Goal: Obtain resource: Obtain resource

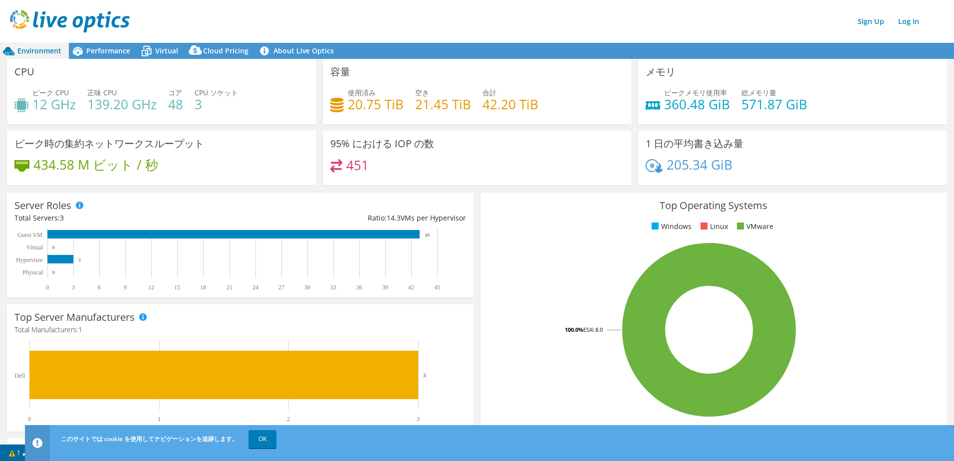
click at [34, 50] on span "Environment" at bounding box center [39, 50] width 44 height 9
click at [106, 51] on span "Performance" at bounding box center [108, 50] width 44 height 9
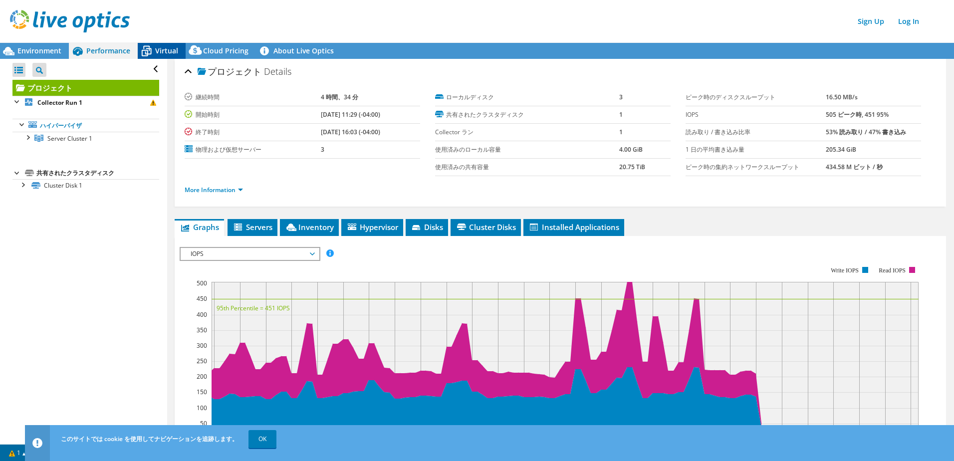
click at [168, 47] on span "Virtual" at bounding box center [166, 50] width 23 height 9
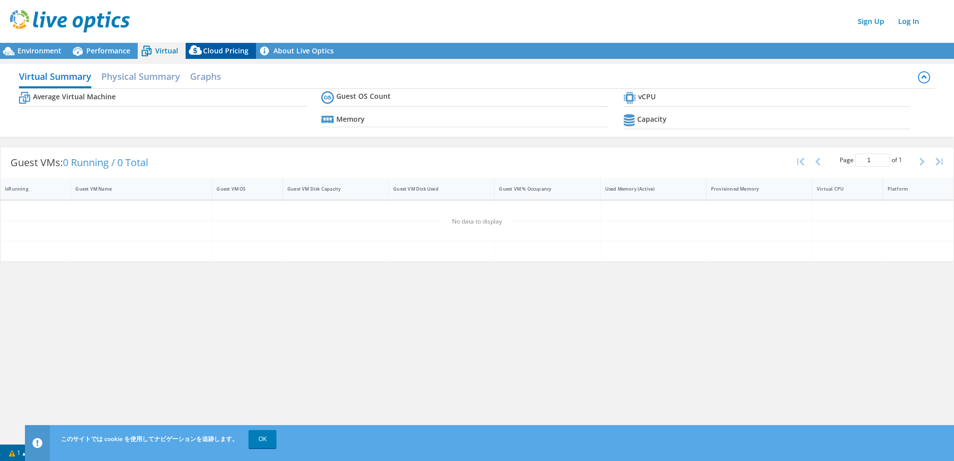
click at [218, 47] on span "Cloud Pricing" at bounding box center [225, 50] width 45 height 9
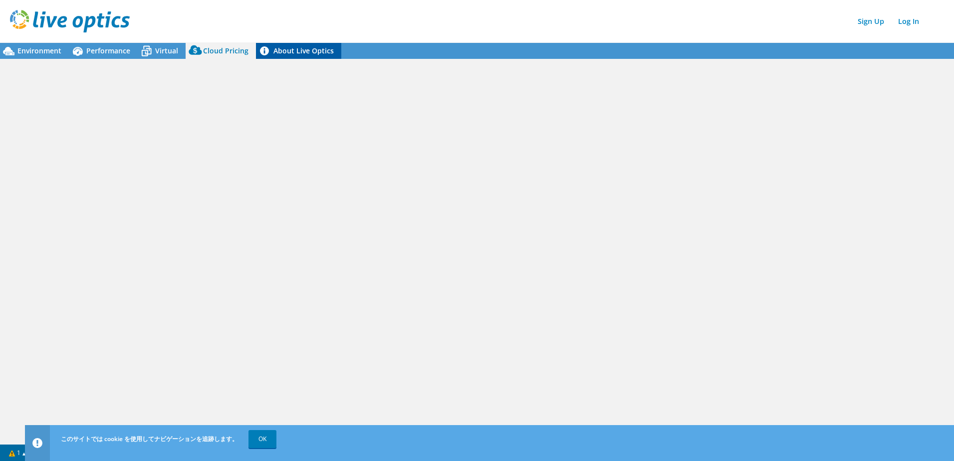
click at [299, 49] on link "About Live Optics" at bounding box center [298, 51] width 85 height 16
click at [153, 51] on icon at bounding box center [146, 50] width 17 height 17
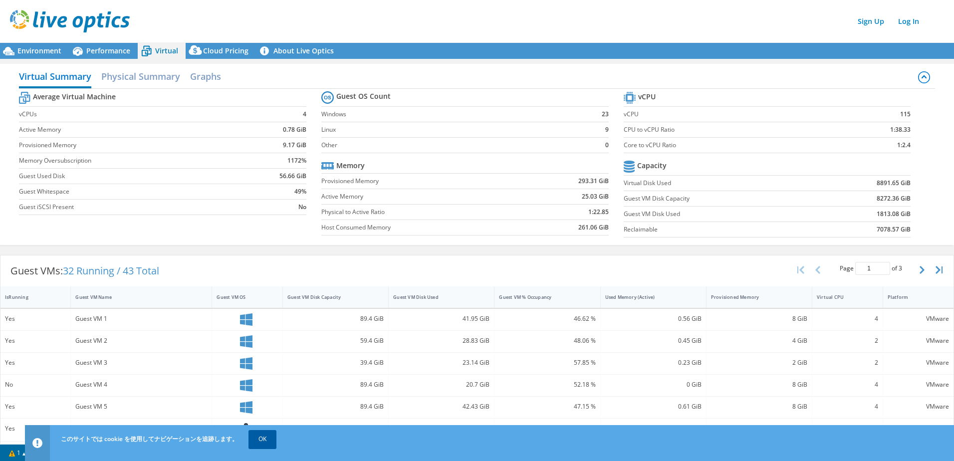
click at [270, 437] on link "OK" at bounding box center [263, 439] width 28 height 18
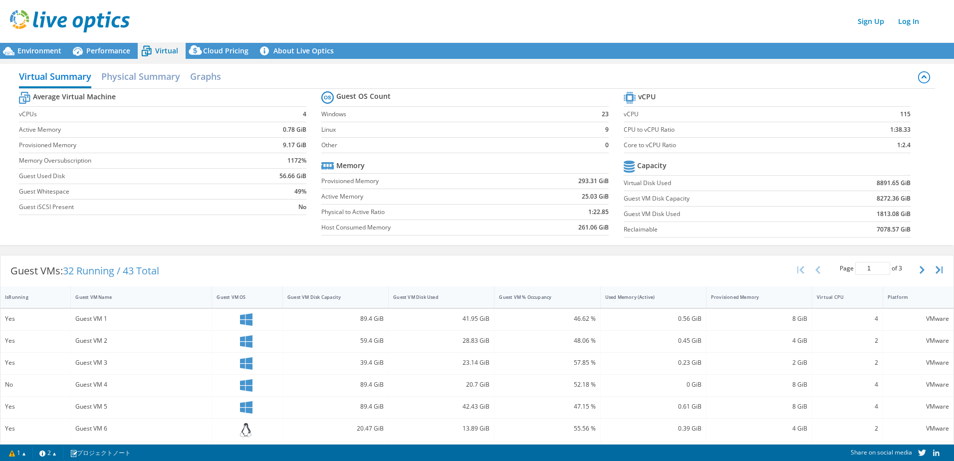
click at [922, 77] on icon at bounding box center [924, 76] width 5 height 3
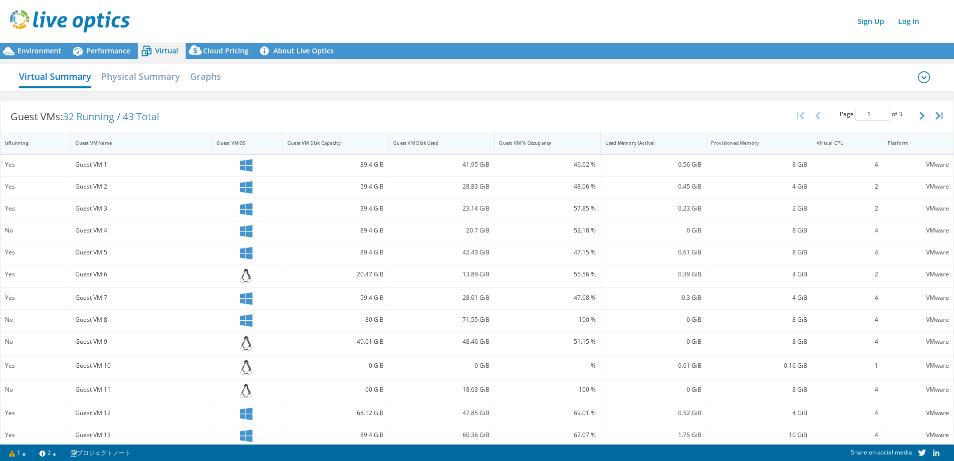
click at [918, 78] on icon at bounding box center [924, 77] width 12 height 12
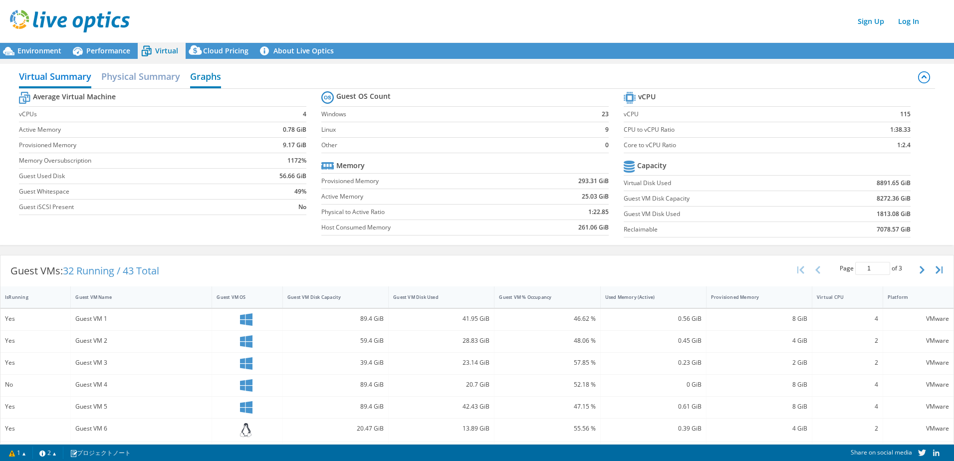
click at [207, 78] on h2 "Graphs" at bounding box center [205, 77] width 31 height 22
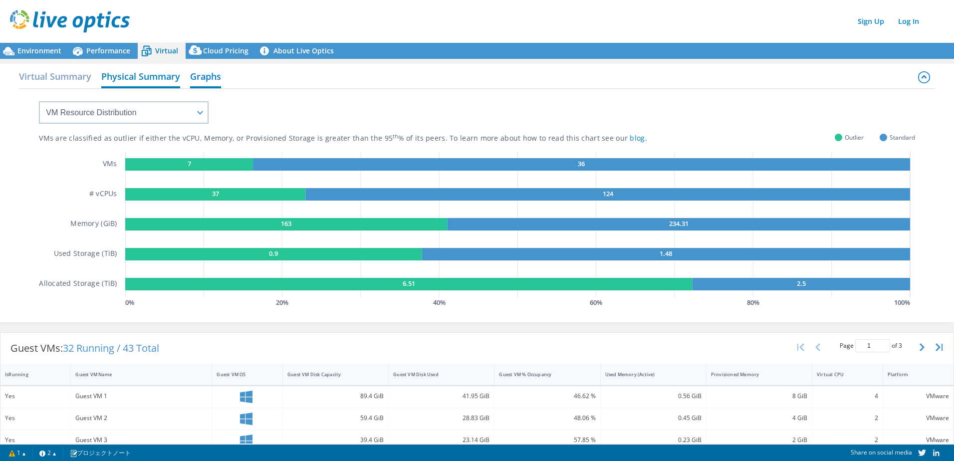
click at [149, 77] on h2 "Physical Summary" at bounding box center [140, 77] width 79 height 22
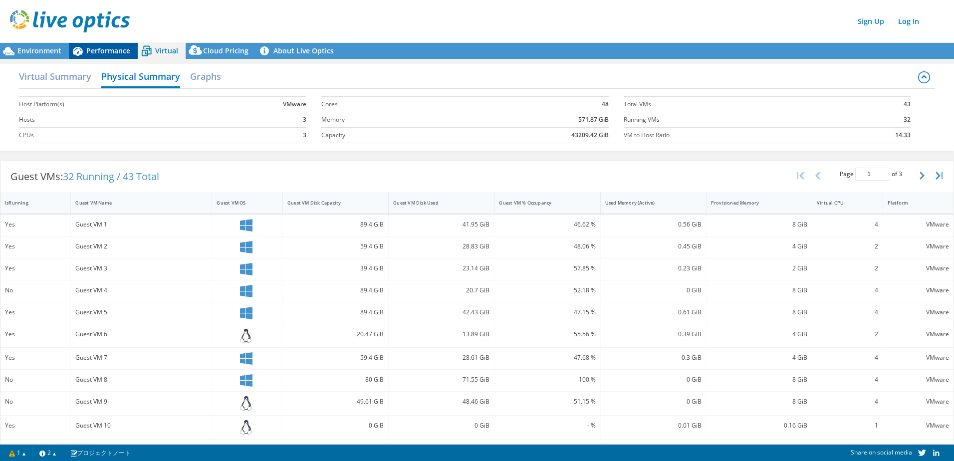
click at [92, 46] on span "Performance" at bounding box center [108, 50] width 44 height 9
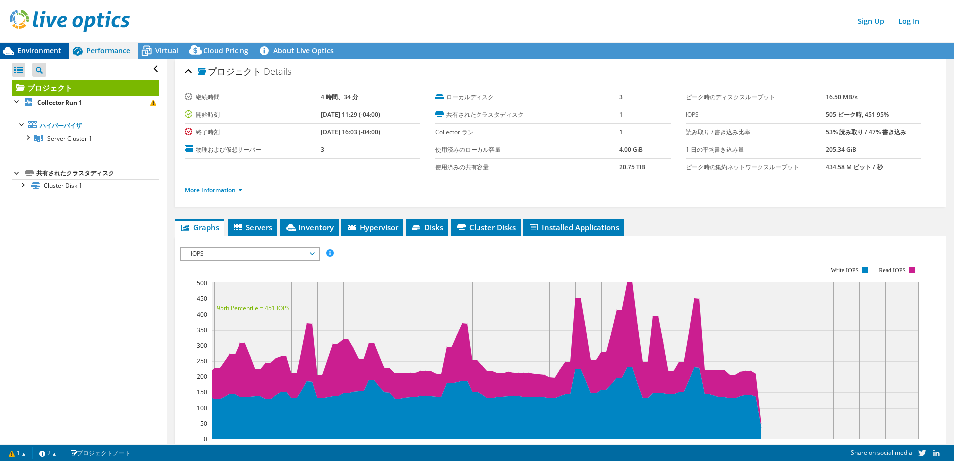
click at [27, 49] on span "Environment" at bounding box center [39, 50] width 44 height 9
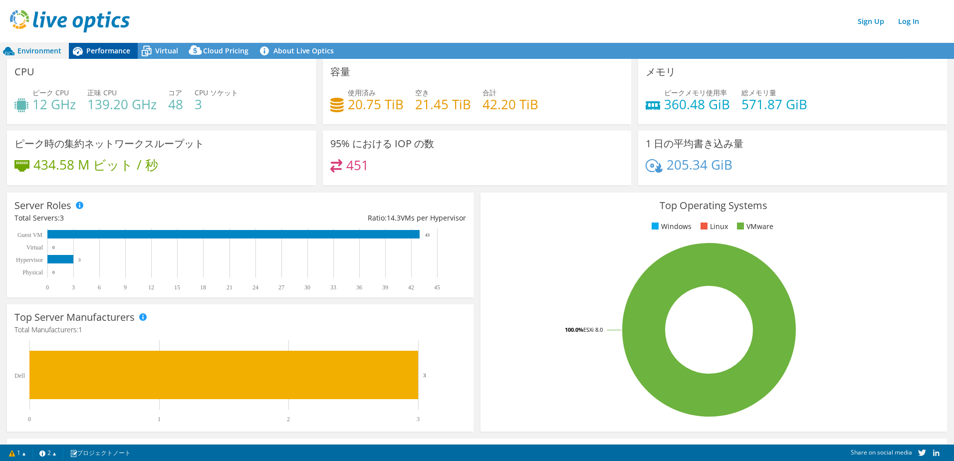
click at [102, 53] on span "Performance" at bounding box center [108, 50] width 44 height 9
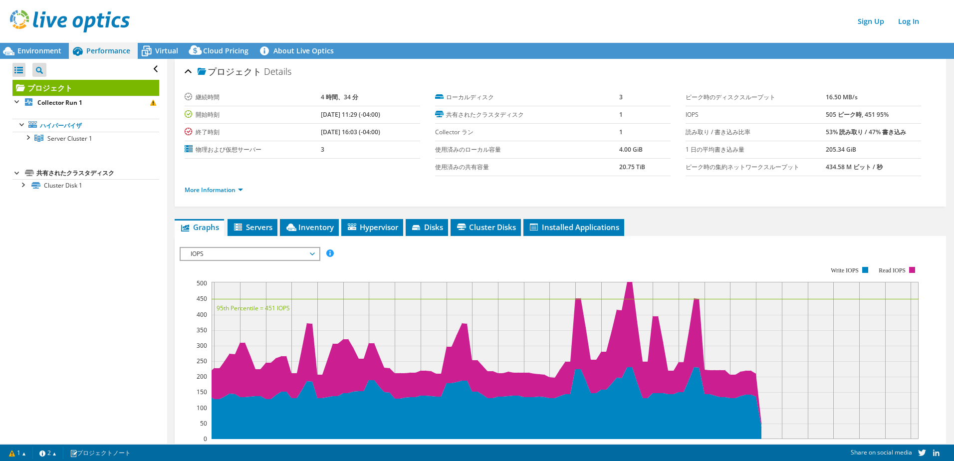
click at [148, 70] on div "Open All Close All Project Tree Filter" at bounding box center [85, 69] width 147 height 21
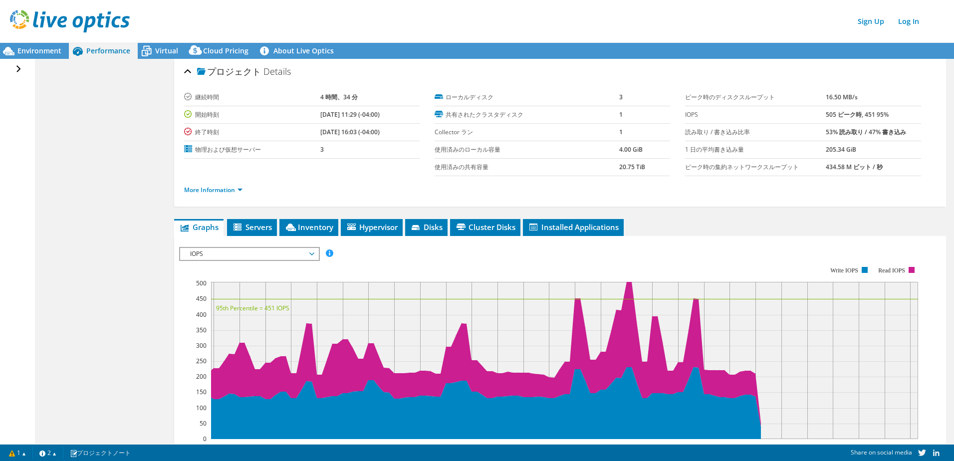
click at [17, 68] on div "Open All Close All Project Tree Filter" at bounding box center [19, 69] width 14 height 21
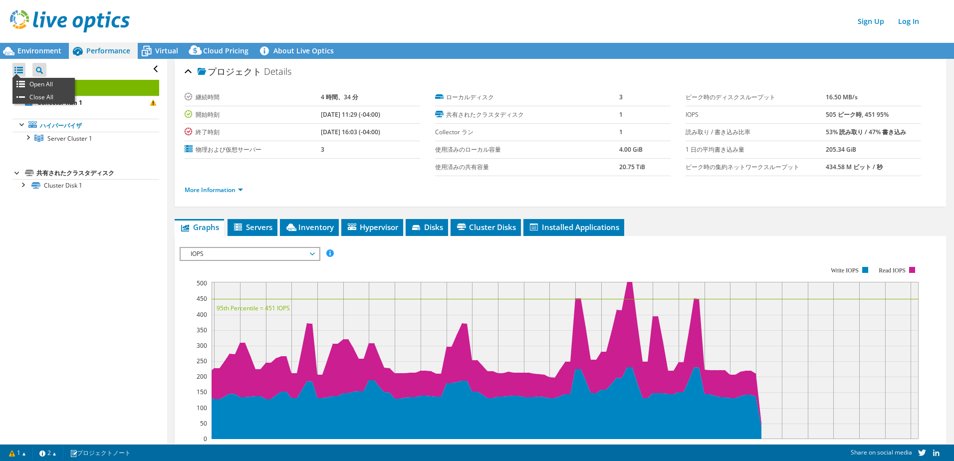
click at [17, 71] on div at bounding box center [18, 70] width 13 height 14
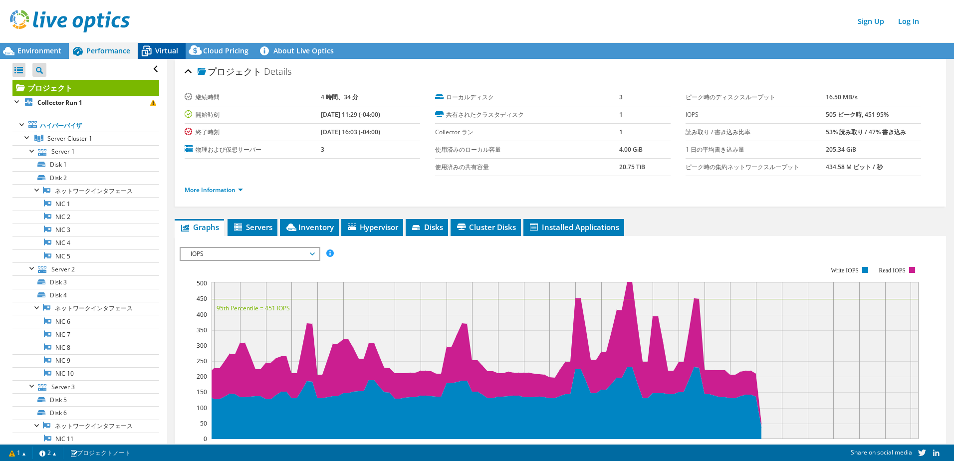
click at [163, 49] on span "Virtual" at bounding box center [166, 50] width 23 height 9
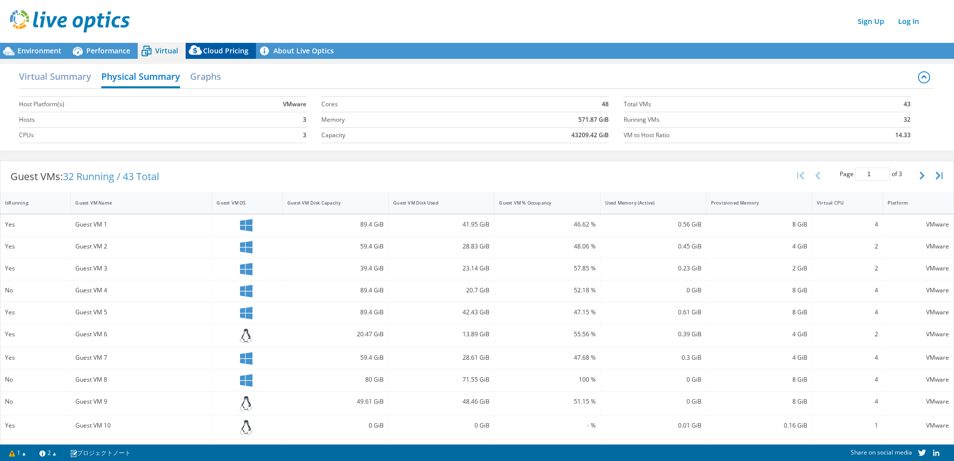
click at [233, 49] on span "Cloud Pricing" at bounding box center [225, 50] width 45 height 9
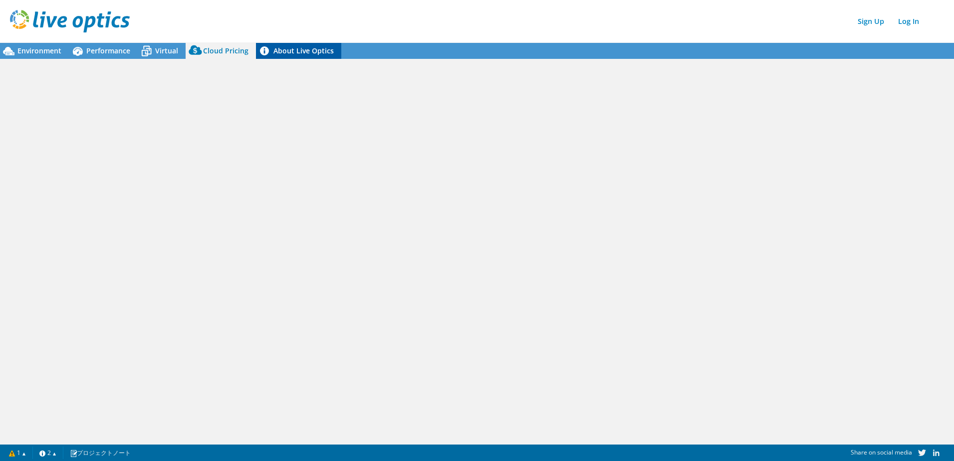
click at [299, 52] on link "About Live Optics" at bounding box center [298, 51] width 85 height 16
click at [30, 51] on span "Environment" at bounding box center [39, 50] width 44 height 9
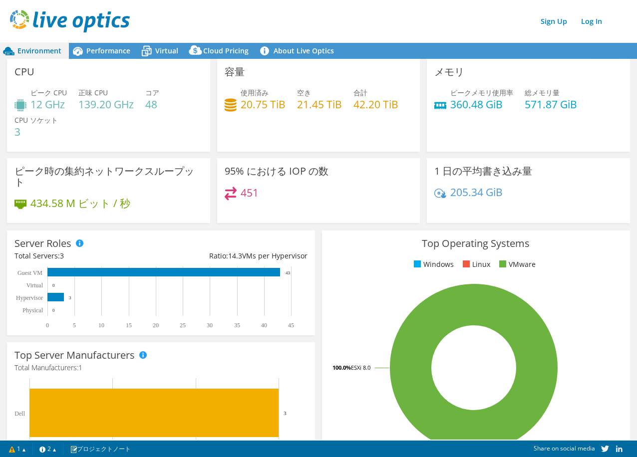
click at [38, 51] on span "Environment" at bounding box center [39, 50] width 44 height 9
click at [112, 51] on span "Performance" at bounding box center [108, 50] width 44 height 9
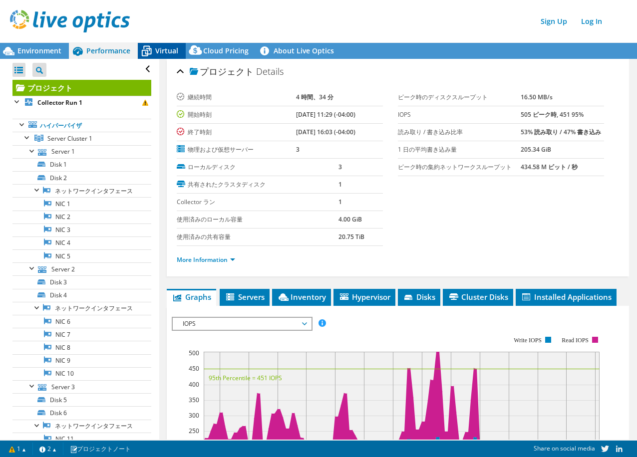
click at [159, 47] on span "Virtual" at bounding box center [166, 50] width 23 height 9
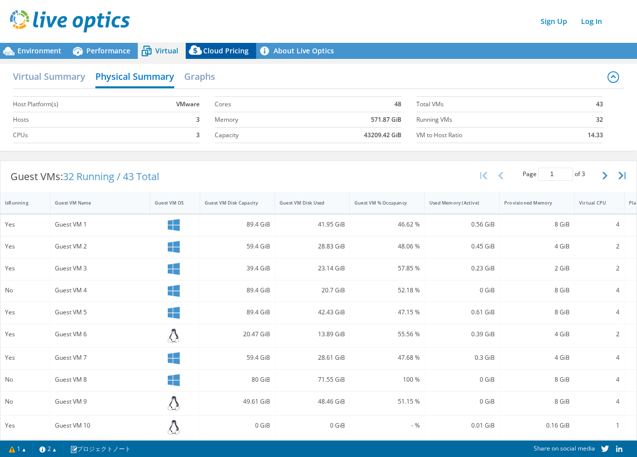
drag, startPoint x: 204, startPoint y: 54, endPoint x: 210, endPoint y: 54, distance: 5.5
click at [206, 54] on div "Cloud Pricing" at bounding box center [221, 51] width 70 height 16
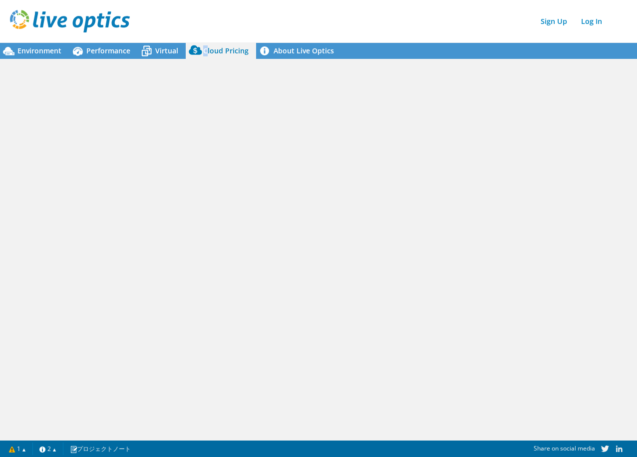
copy span "C"
click at [314, 55] on link "About Live Optics" at bounding box center [298, 51] width 85 height 16
click at [27, 49] on span "Environment" at bounding box center [39, 50] width 44 height 9
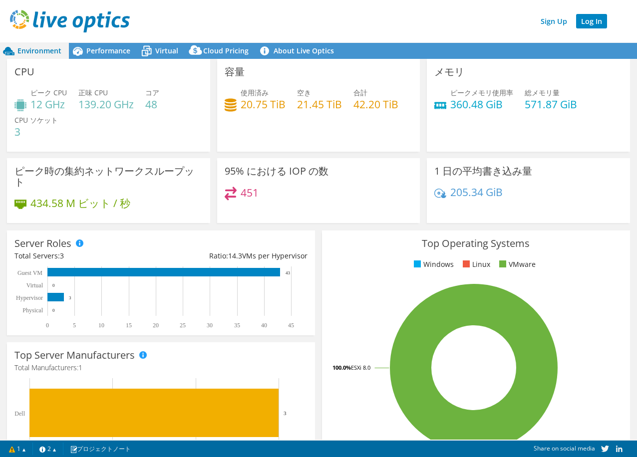
click at [598, 24] on link "Log In" at bounding box center [591, 21] width 31 height 14
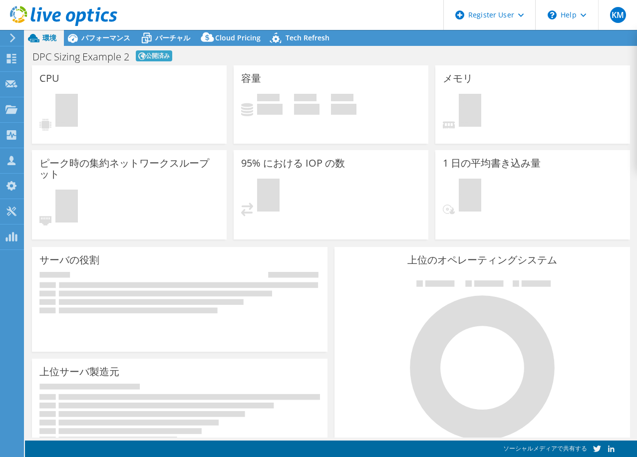
select select "Tokyo"
select select "JPY"
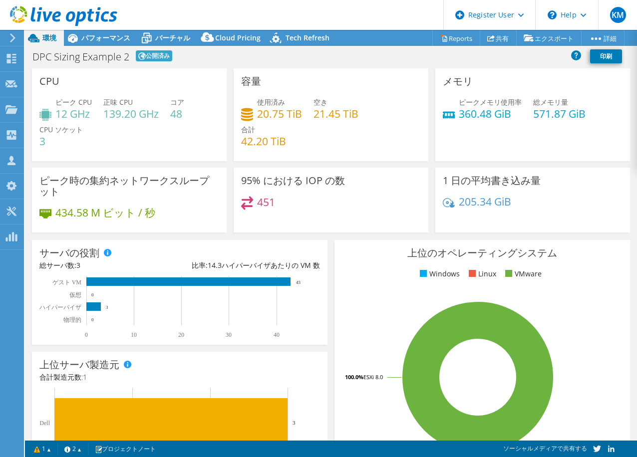
click at [528, 64] on div "DPC Sizing Example 2 公開済み 印刷" at bounding box center [331, 56] width 612 height 18
click at [449, 38] on link "Reports" at bounding box center [456, 37] width 48 height 15
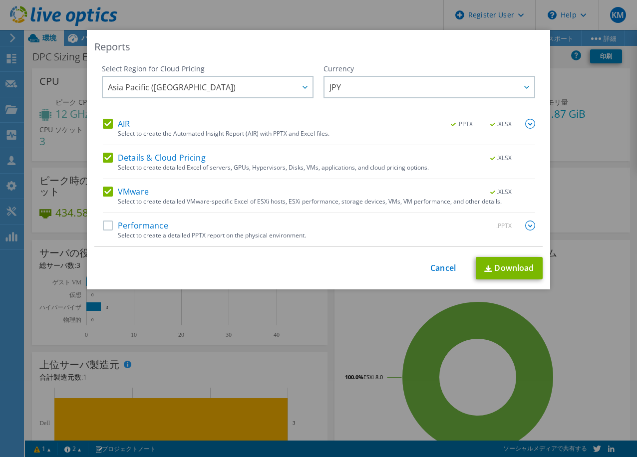
click at [103, 226] on label "Performance" at bounding box center [135, 226] width 65 height 10
click at [0, 0] on input "Performance" at bounding box center [0, 0] width 0 height 0
click at [498, 265] on link "Download" at bounding box center [509, 268] width 67 height 22
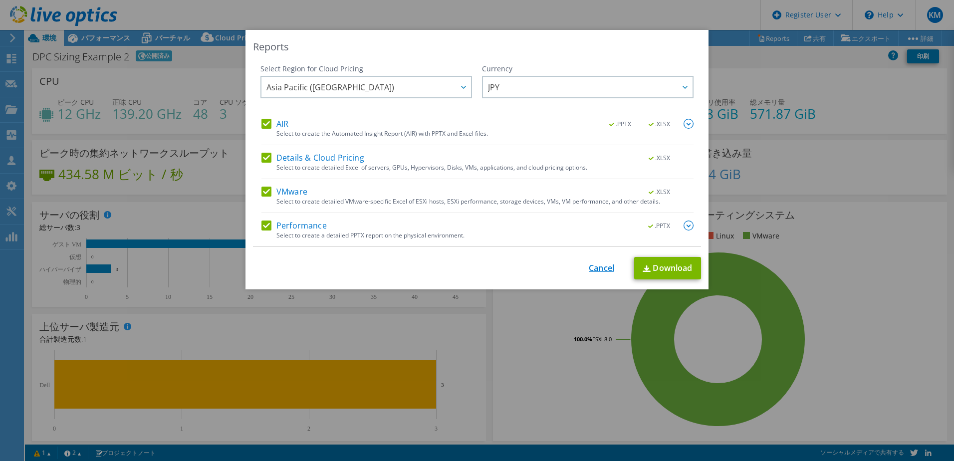
click at [593, 269] on link "Cancel" at bounding box center [601, 268] width 25 height 9
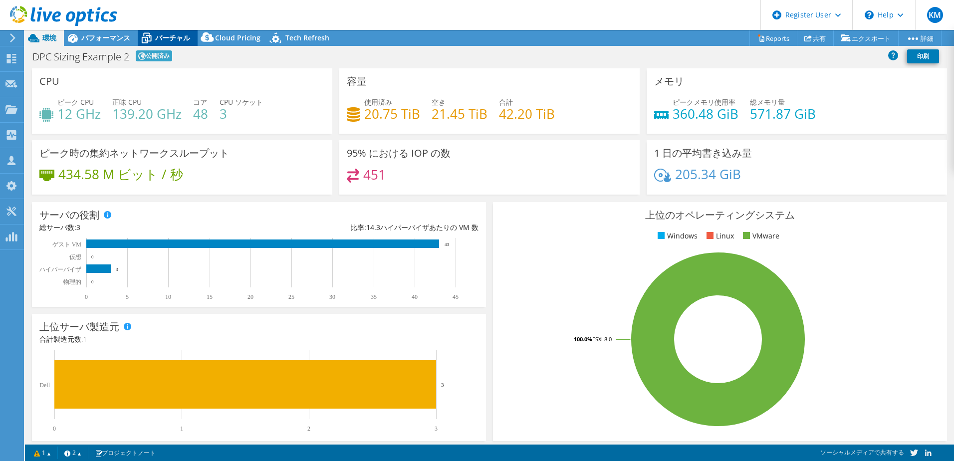
click at [184, 36] on span "バーチャル" at bounding box center [172, 37] width 35 height 9
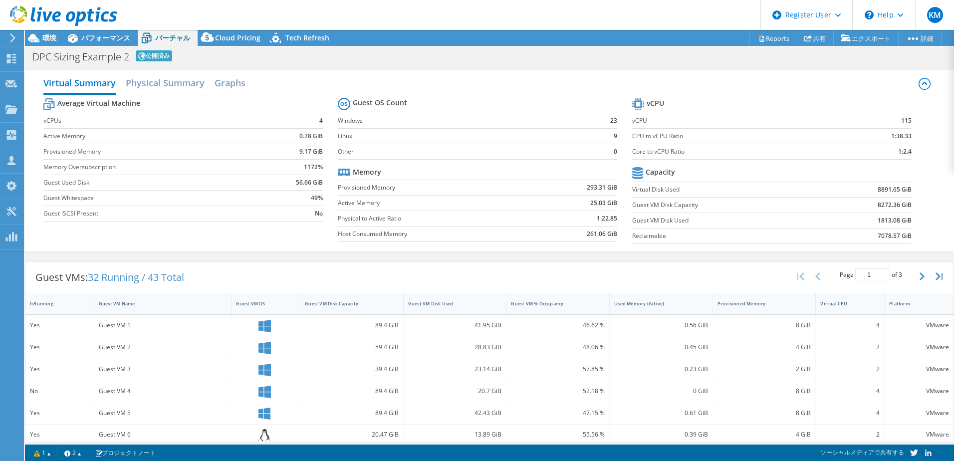
click at [298, 121] on td "4" at bounding box center [292, 120] width 61 height 15
click at [301, 121] on td "4" at bounding box center [292, 120] width 61 height 15
click at [302, 121] on td "4" at bounding box center [292, 120] width 61 height 15
click at [96, 123] on label "vCPUs" at bounding box center [152, 121] width 219 height 10
click at [201, 117] on label "vCPUs" at bounding box center [152, 121] width 219 height 10
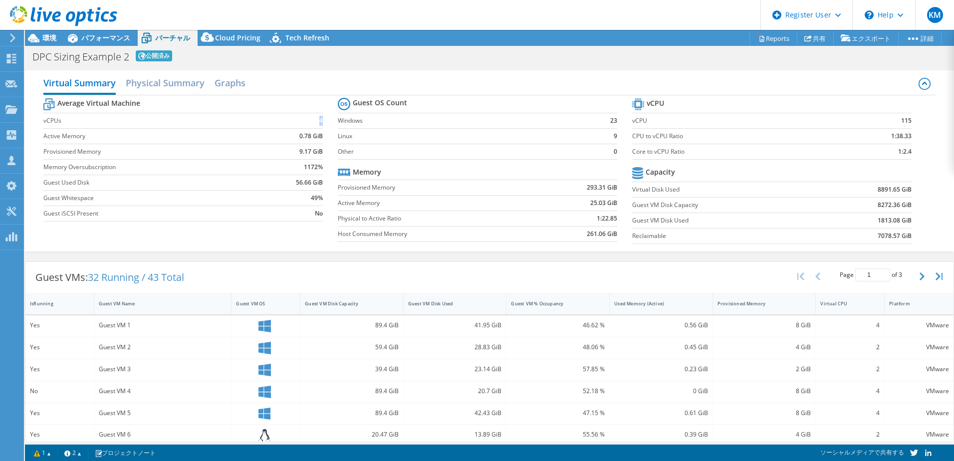
click at [320, 121] on td "4" at bounding box center [292, 120] width 61 height 15
drag, startPoint x: 320, startPoint y: 121, endPoint x: 310, endPoint y: 122, distance: 10.6
click at [313, 122] on td "4" at bounding box center [292, 120] width 61 height 15
drag, startPoint x: 44, startPoint y: 137, endPoint x: 316, endPoint y: 155, distance: 272.6
click at [316, 155] on tbody "Average Virtual Machine vCPUs 4 Active Memory 0.78 GiB Provisioned Memory 9.17 …" at bounding box center [182, 159] width 279 height 126
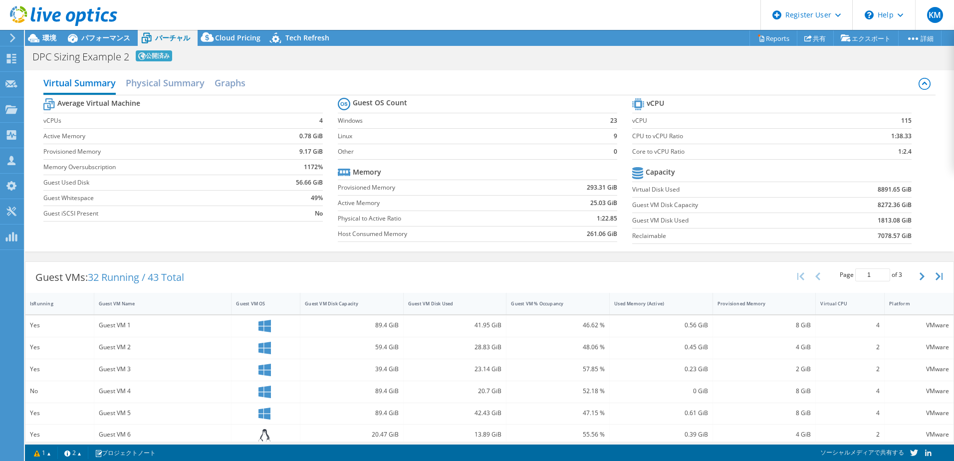
click at [319, 152] on b "9.17 GiB" at bounding box center [310, 152] width 23 height 10
click at [158, 84] on h2 "Physical Summary" at bounding box center [165, 84] width 79 height 22
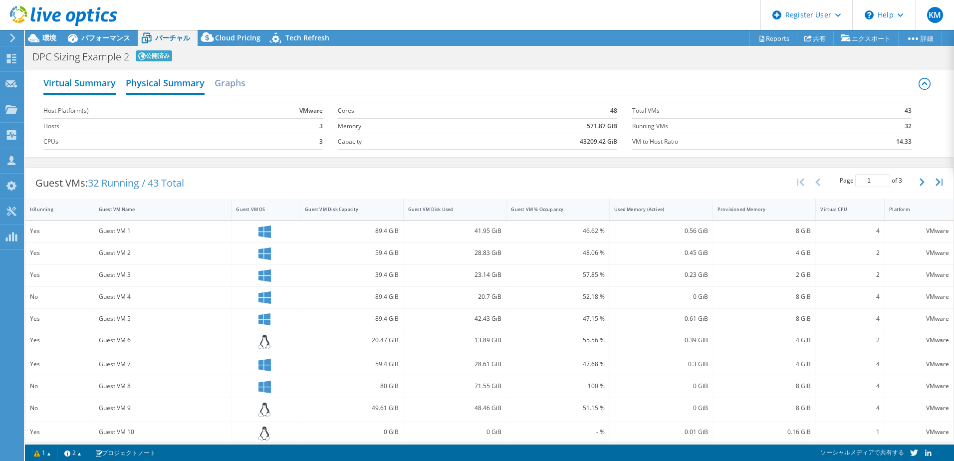
click at [90, 82] on h2 "Virtual Summary" at bounding box center [79, 84] width 72 height 22
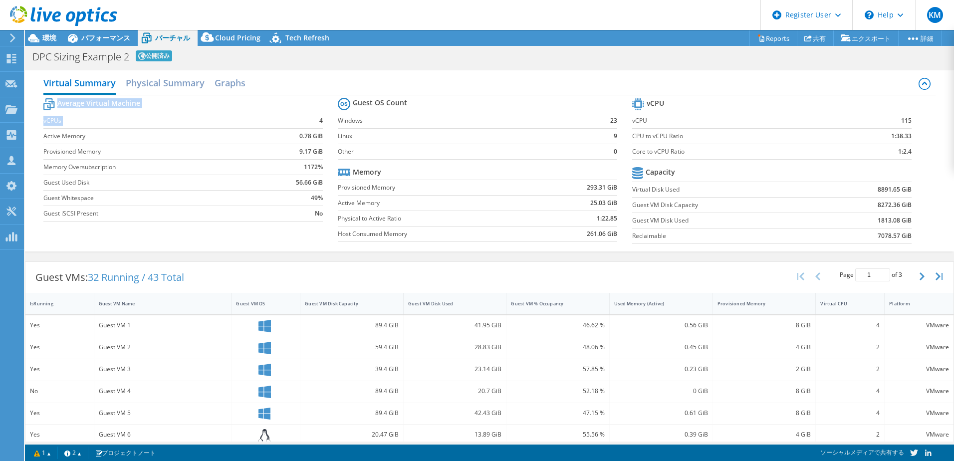
drag, startPoint x: 308, startPoint y: 121, endPoint x: 321, endPoint y: 122, distance: 13.5
click at [321, 122] on section "Average Virtual Machine vCPUs 4 Active Memory 0.78 GiB Provisioned Memory 9.17 …" at bounding box center [190, 161] width 294 height 131
drag, startPoint x: 321, startPoint y: 122, endPoint x: 311, endPoint y: 122, distance: 10.5
click at [311, 122] on td "4" at bounding box center [292, 120] width 61 height 15
click at [250, 153] on label "Provisioned Memory" at bounding box center [152, 152] width 219 height 10
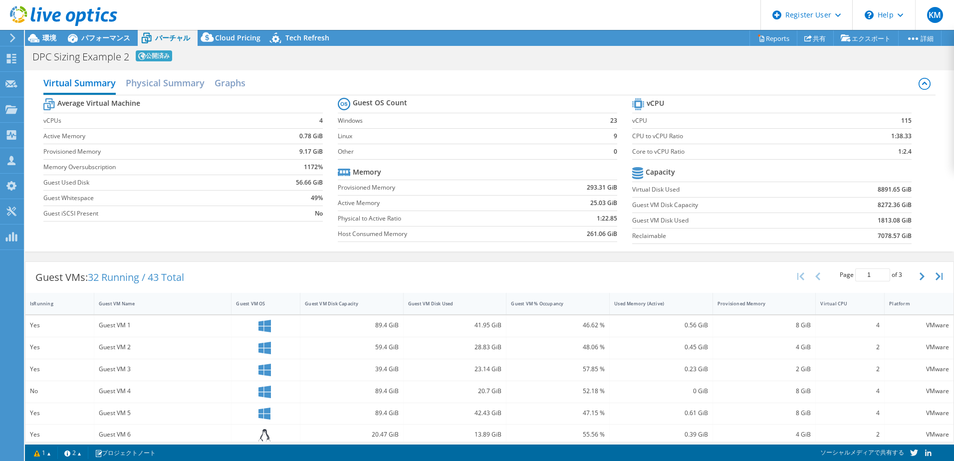
click at [250, 153] on label "Provisioned Memory" at bounding box center [152, 152] width 219 height 10
click at [112, 38] on span "パフォーマンス" at bounding box center [105, 37] width 49 height 9
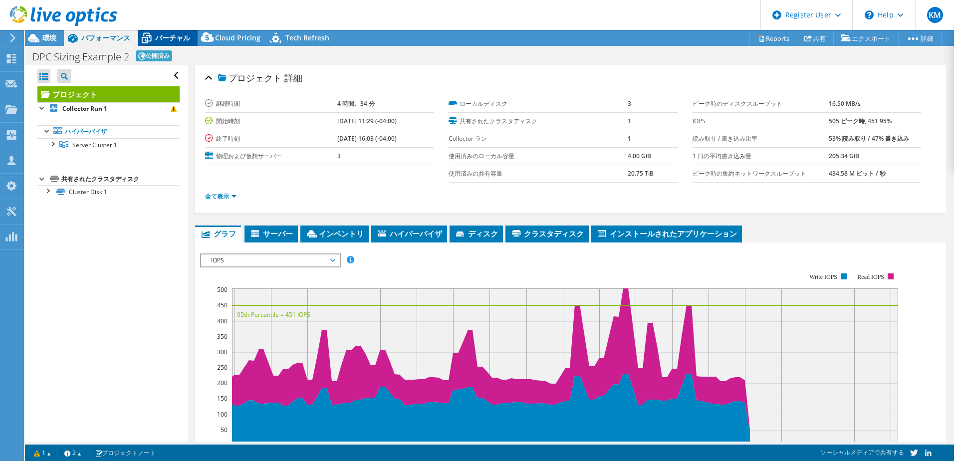
click at [158, 41] on span "バーチャル" at bounding box center [172, 37] width 35 height 9
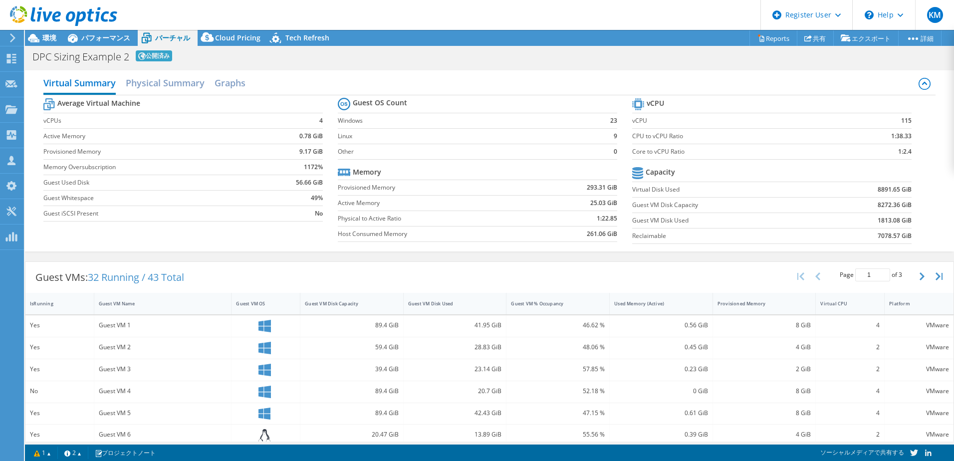
click at [280, 149] on td "9.17 GiB" at bounding box center [292, 151] width 61 height 15
click at [310, 153] on b "9.17 GiB" at bounding box center [310, 152] width 23 height 10
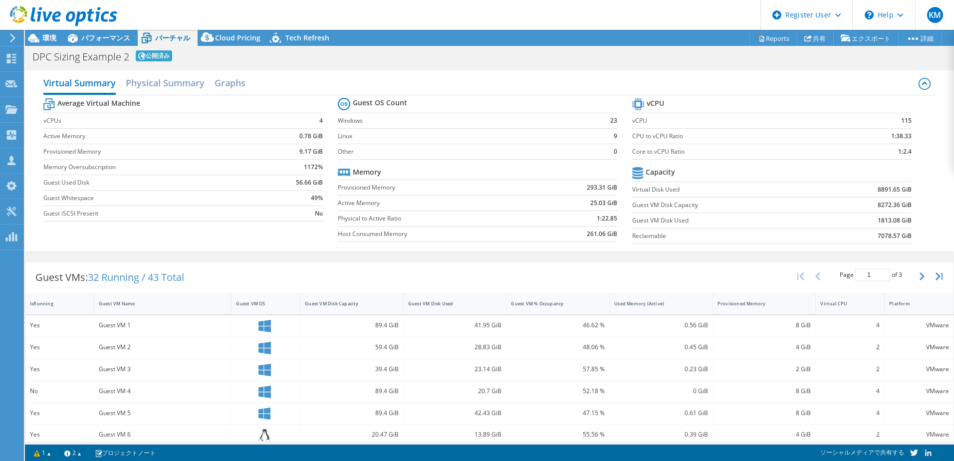
drag, startPoint x: 310, startPoint y: 153, endPoint x: 208, endPoint y: 153, distance: 102.3
click at [208, 153] on label "Provisioned Memory" at bounding box center [152, 152] width 219 height 10
click at [636, 207] on b "8272.36 GiB" at bounding box center [895, 205] width 34 height 10
click at [636, 223] on label "Guest VM Disk Used" at bounding box center [726, 221] width 189 height 10
